Goal: Task Accomplishment & Management: Use online tool/utility

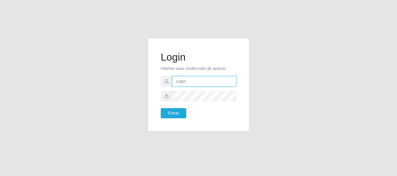
click at [188, 82] on input "text" at bounding box center [204, 81] width 64 height 10
type input "ritaiwof@B5"
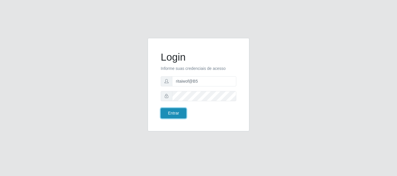
click at [180, 115] on button "Entrar" at bounding box center [174, 113] width 26 height 10
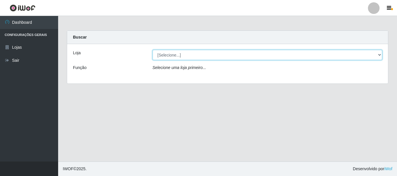
drag, startPoint x: 378, startPoint y: 54, endPoint x: 375, endPoint y: 58, distance: 4.5
click at [377, 55] on select "[Selecione...] Bemais Supermercados - B5 Anatólia" at bounding box center [267, 55] width 230 height 10
select select "405"
click at [152, 50] on select "[Selecione...] Bemais Supermercados - B5 Anatólia" at bounding box center [267, 55] width 230 height 10
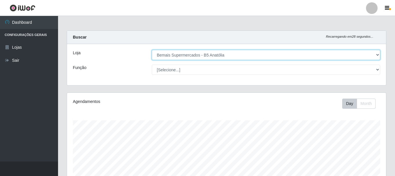
scroll to position [120, 319]
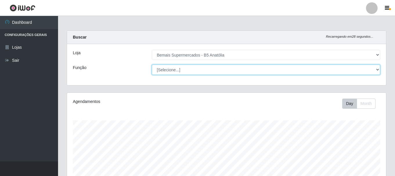
drag, startPoint x: 377, startPoint y: 68, endPoint x: 374, endPoint y: 73, distance: 5.9
click at [377, 69] on select "[Selecione...] ASG ASG + ASG ++ Auxiliar de Estacionamento Auxiliar de Estacion…" at bounding box center [266, 70] width 228 height 10
select select "82"
click at [152, 65] on select "[Selecione...] ASG ASG + ASG ++ Auxiliar de Estacionamento Auxiliar de Estacion…" at bounding box center [266, 70] width 228 height 10
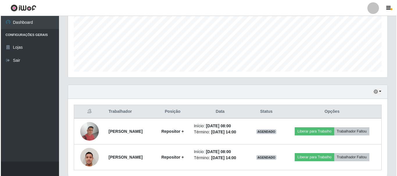
scroll to position [158, 0]
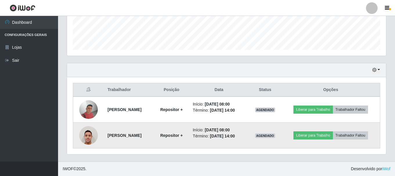
click at [87, 139] on img at bounding box center [88, 135] width 19 height 25
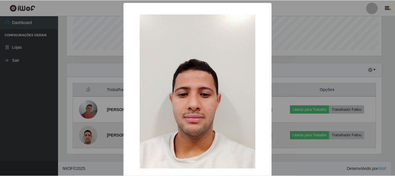
scroll to position [120, 316]
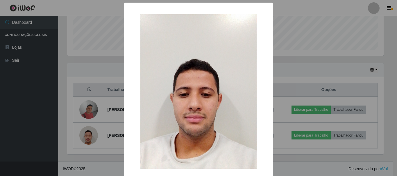
click at [314, 81] on div "× OK Cancel" at bounding box center [198, 88] width 397 height 176
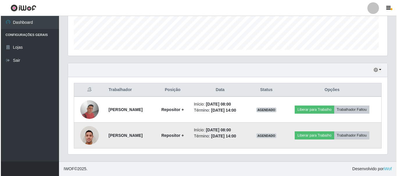
scroll to position [120, 319]
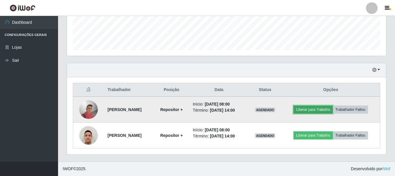
click at [322, 108] on button "Liberar para Trabalho" at bounding box center [312, 110] width 39 height 8
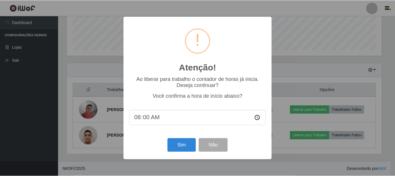
scroll to position [120, 316]
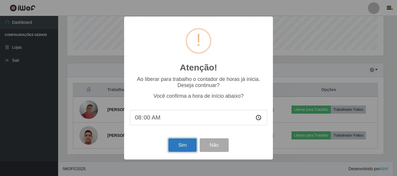
click at [183, 152] on button "Sim" at bounding box center [182, 145] width 28 height 14
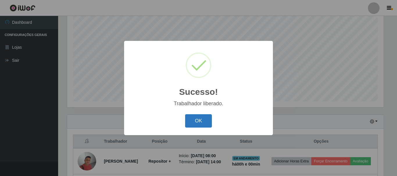
click at [194, 122] on button "OK" at bounding box center [198, 121] width 27 height 14
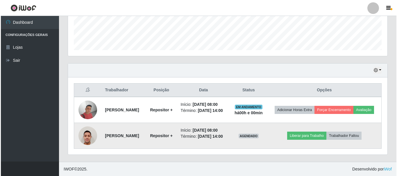
scroll to position [158, 0]
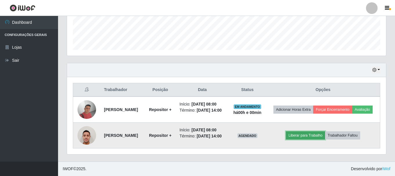
click at [303, 136] on button "Liberar para Trabalho" at bounding box center [305, 135] width 39 height 8
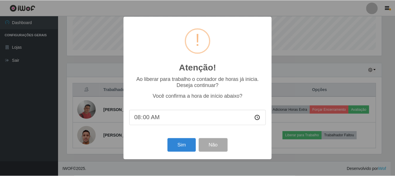
scroll to position [120, 316]
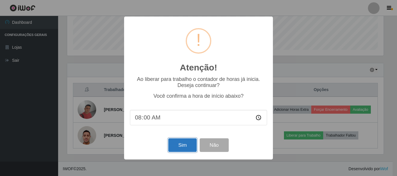
click at [182, 145] on button "Sim" at bounding box center [182, 145] width 28 height 14
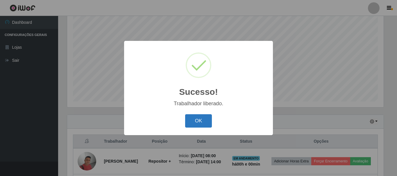
click at [197, 122] on button "OK" at bounding box center [198, 121] width 27 height 14
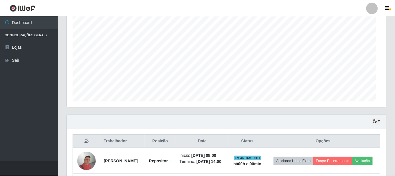
scroll to position [120, 319]
